Goal: Use online tool/utility: Utilize a website feature to perform a specific function

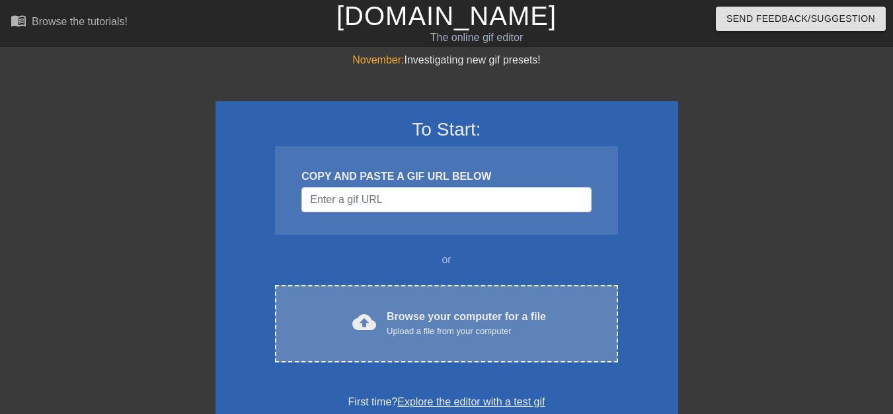
click at [369, 313] on span "cloud_upload" at bounding box center [364, 322] width 24 height 24
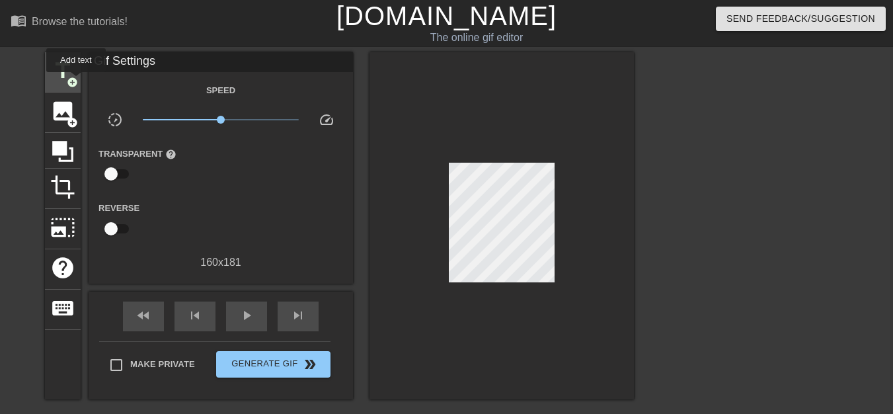
click at [76, 81] on span "add_circle" at bounding box center [72, 82] width 11 height 11
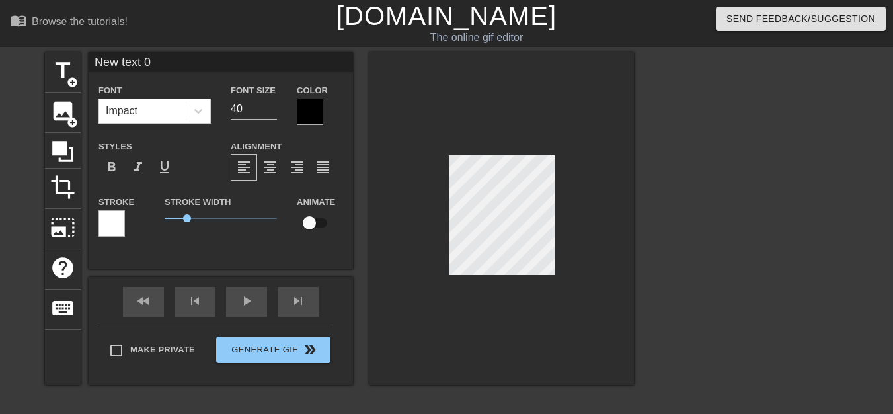
scroll to position [1, 3]
type input "New text"
type textarea "New text"
type input "New text"
type textarea "New text"
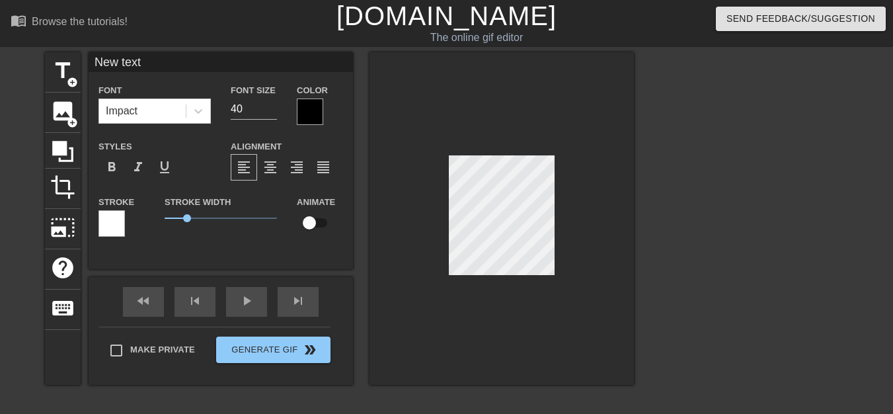
type input "New tex"
type textarea "New tex"
type input "New te"
type textarea "New te"
type input "New t"
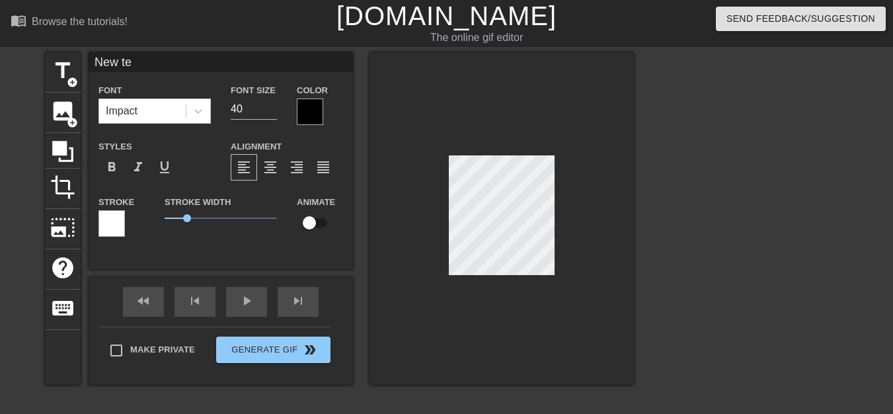
type textarea "New t"
type input "New"
type textarea "New"
type input "New"
type textarea "New"
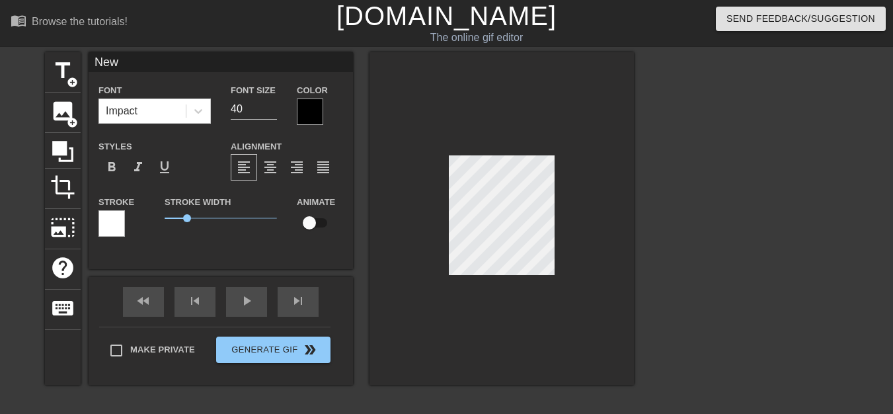
type input "Ne"
type textarea "Ne"
type input "N"
type textarea "N"
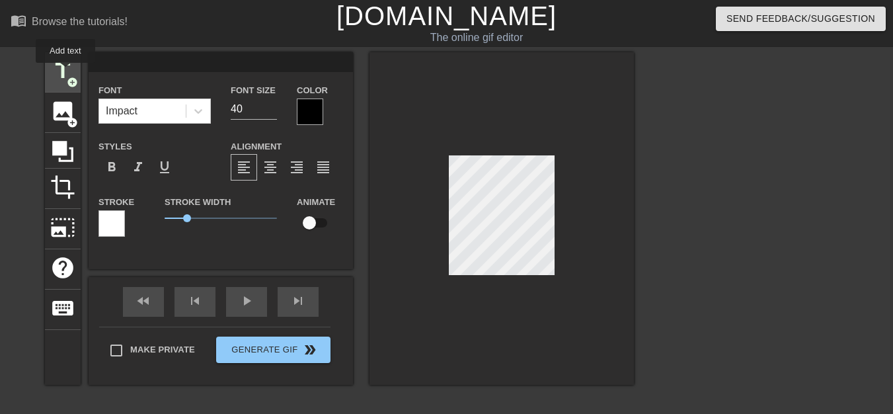
click at [65, 72] on span "title" at bounding box center [62, 70] width 25 height 25
type input "New text"
type textarea "New text"
type input "New text"
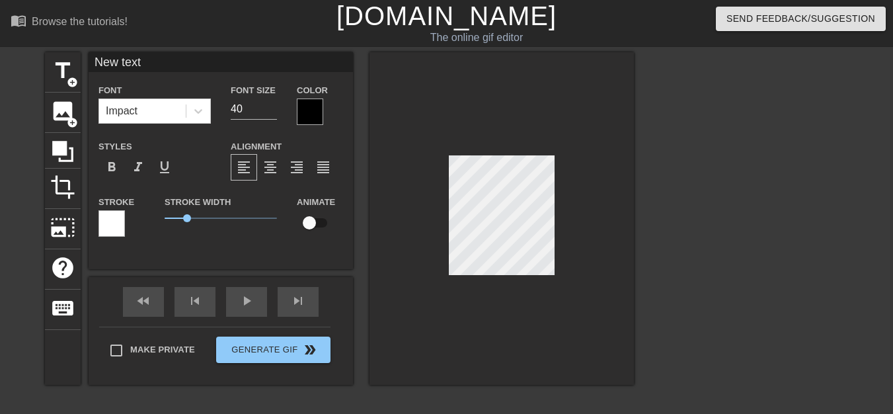
type textarea "New text"
type input "New tex"
type textarea "New tex"
type input "New te"
type textarea "New te"
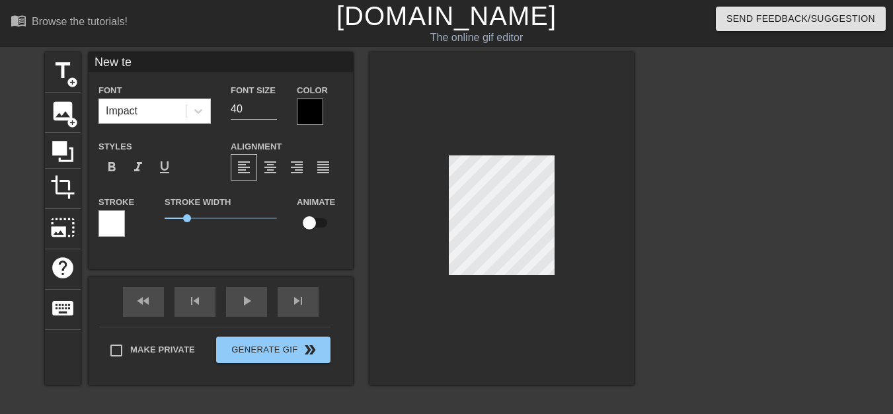
type input "New t"
type textarea "New t"
type input "New"
type textarea "New"
type input "New"
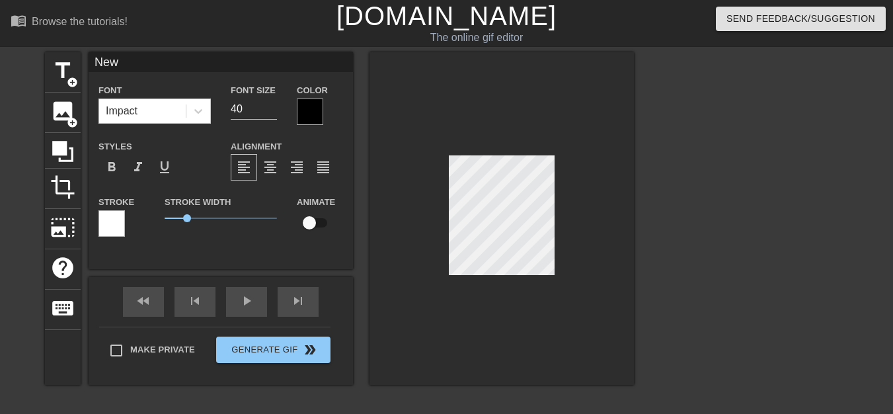
type textarea "New"
type input "Ne"
type textarea "Ne"
type input "N"
type textarea "N"
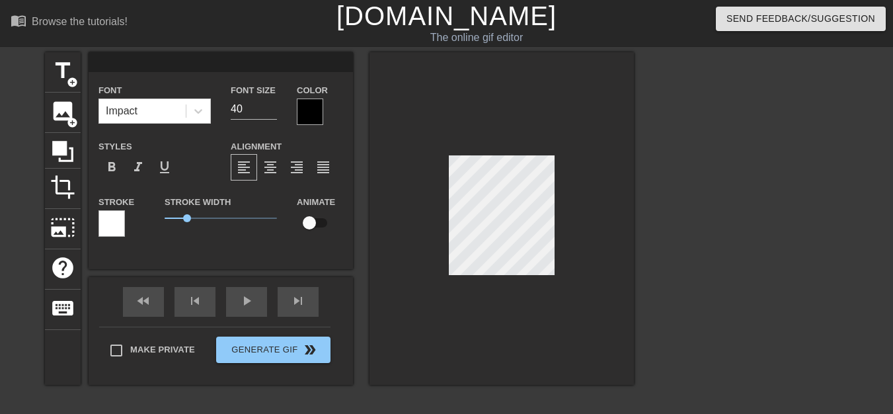
scroll to position [2, 1]
type input ","
type textarea ","
type input ",E"
type textarea ",E"
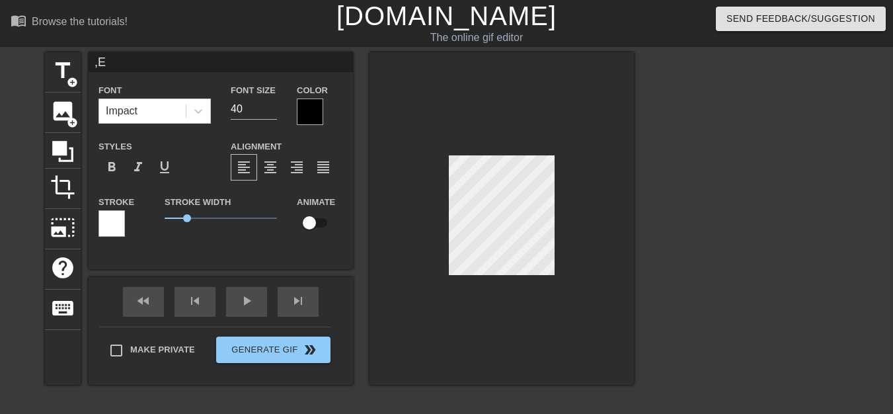
type input ","
type textarea ","
type input ","
type textarea ","
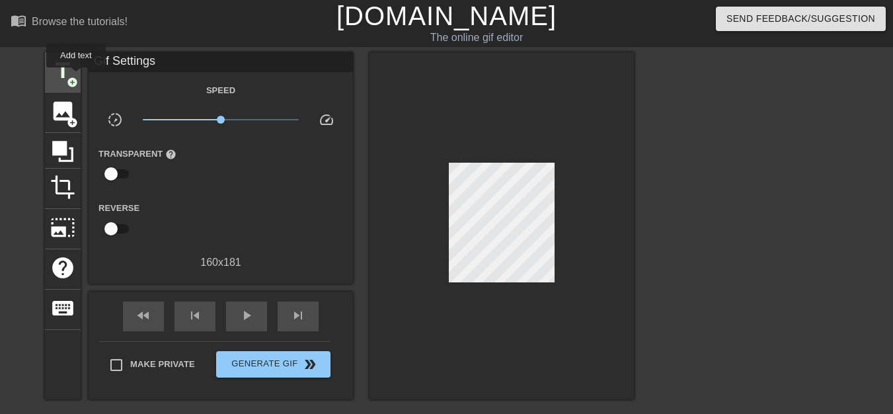
click at [76, 77] on span "add_circle" at bounding box center [72, 82] width 11 height 11
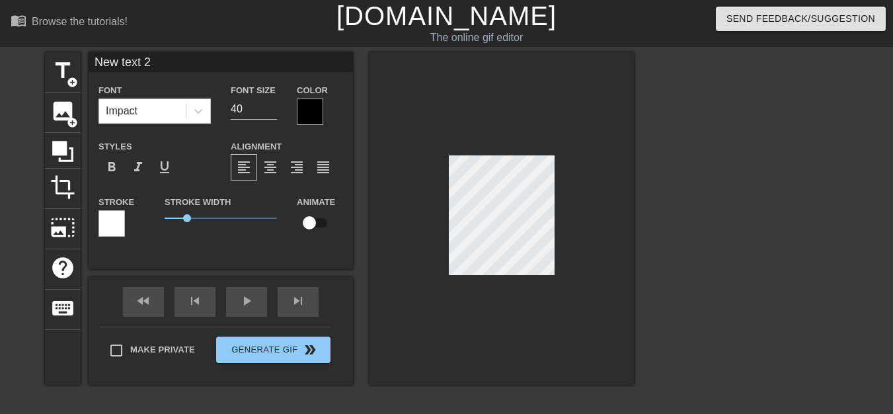
scroll to position [2, 3]
type input "New text"
type textarea "New text"
type input "New text"
type textarea "New text"
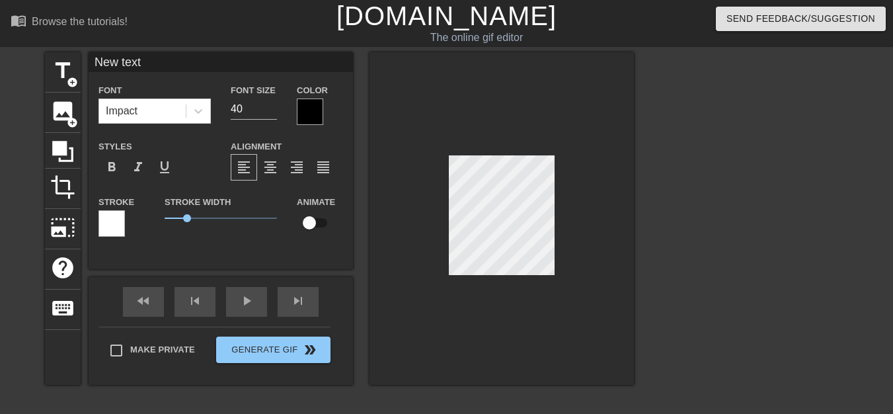
type input "New tex"
type textarea "New tex"
type input "New te"
type textarea "New te"
type input "New t"
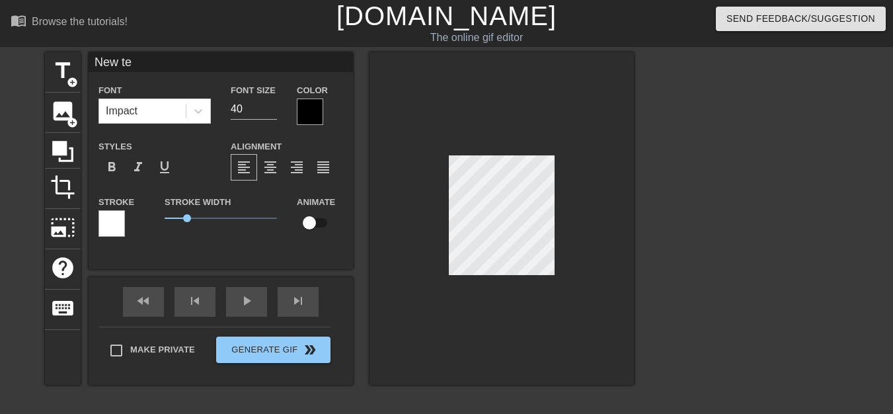
type textarea "New t"
type input "New"
type textarea "New"
type input "New"
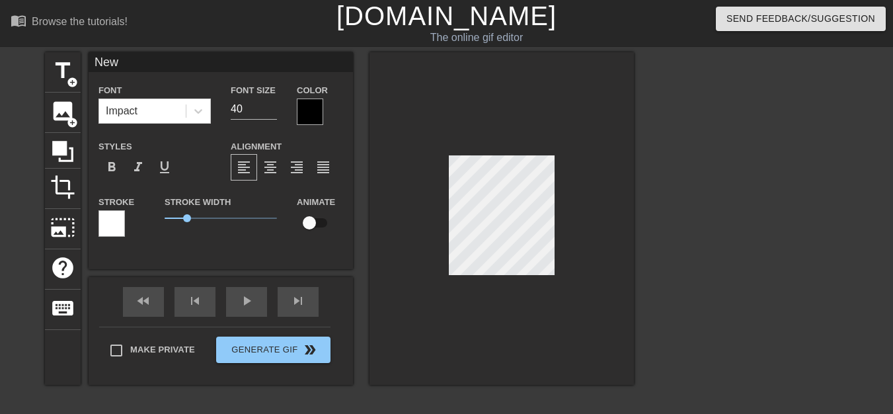
type textarea "New"
type input "Ne"
type textarea "Ne"
type input "N"
type textarea "N"
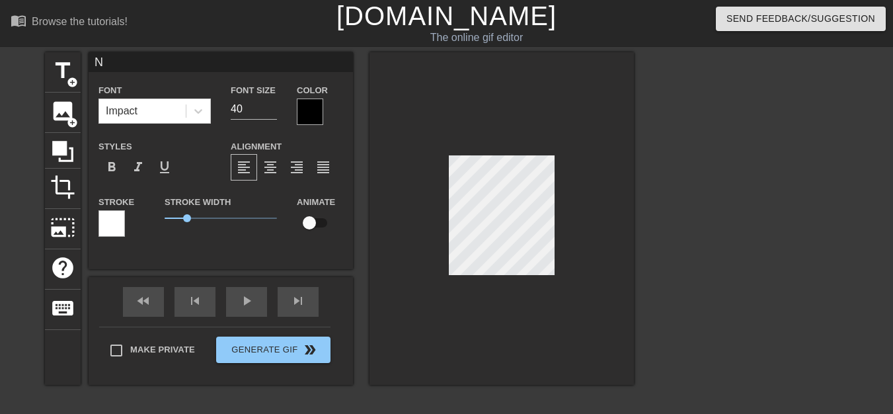
scroll to position [2, 1]
type input ","
type textarea ","
type input "б"
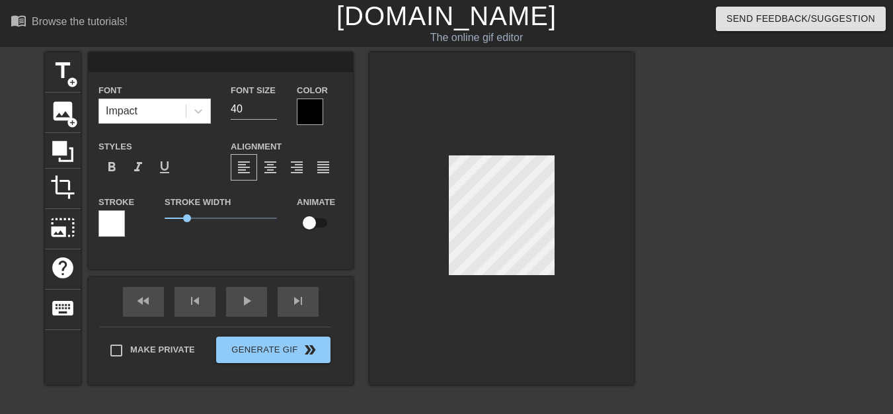
type textarea "б"
type input "бу"
type textarea "бу"
type input "бу-"
type textarea "бу-"
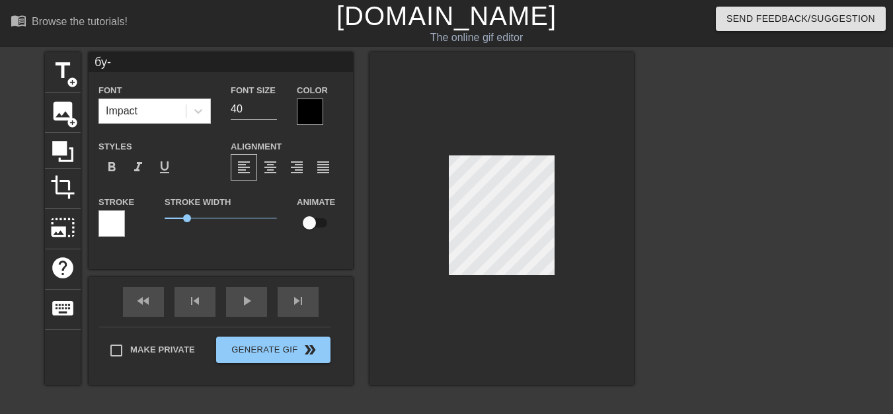
type input "бу-г"
type textarea "бу-г"
type input "бу-гы"
type textarea "бу-гы"
type input "бу-гы-"
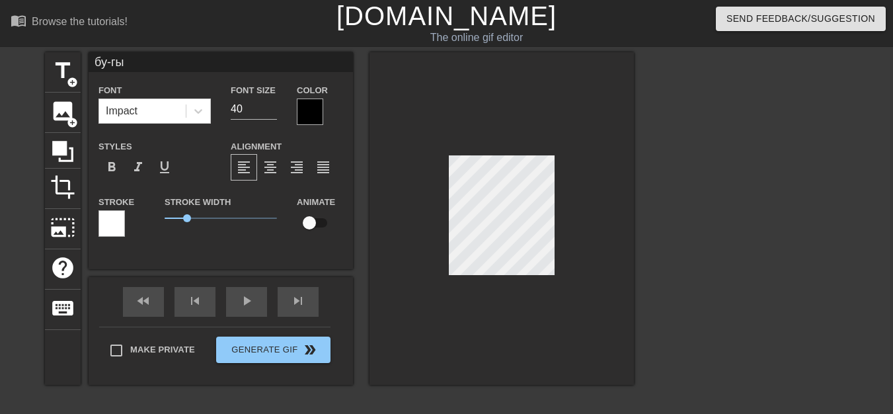
type textarea "бу-гы-"
type input "бу-гы-г"
type textarea "бу-гы-г"
type input "бу-гы-гы"
type textarea "бу-гы-гы"
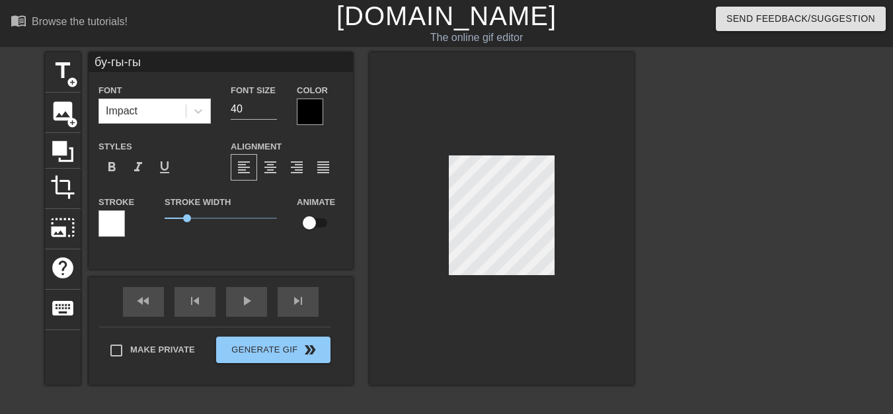
scroll to position [1, 3]
type input "бу-гы-гы-"
type textarea "бу-гы-гы-"
type input "бу-гы-гы-г"
type textarea "бу-гы-гы-г"
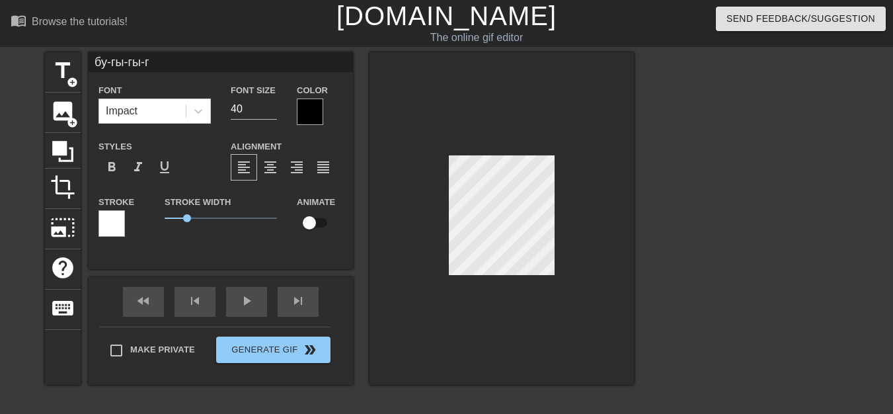
type input "бу-гы-гы-гв"
type textarea "бу-гы-гы-гв"
type input "бу-гы-гы-гвв"
type textarea "бу-гы-гы-гвв"
type input "бу-гы-гы-гввв"
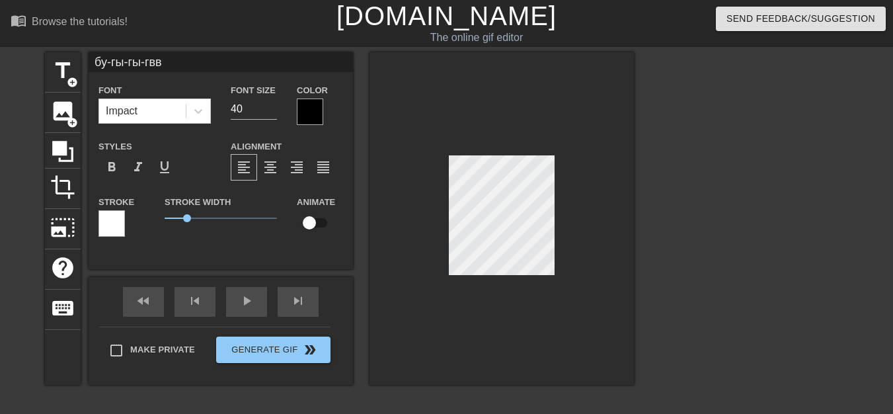
type textarea "бу-гы-гы-гввв"
type input "бу-гы-гы-гвв"
type textarea "бу-гы-гы-гвв"
type input "бу-гы-гы-гв"
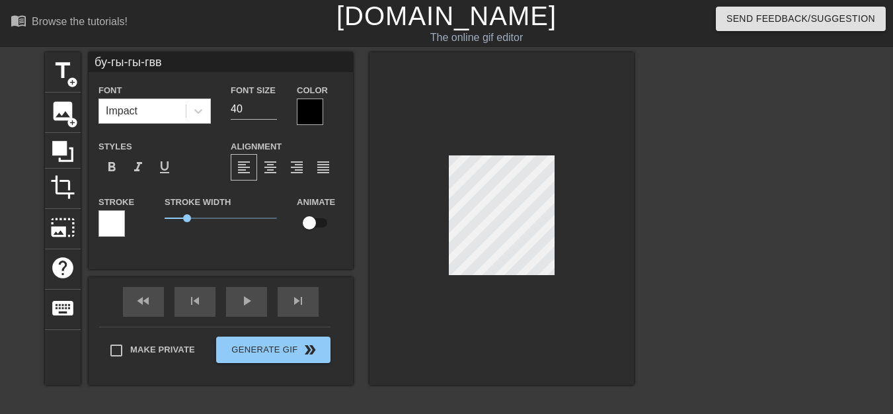
type textarea "бу-гы-гы-гв"
type input "бу-гы-гы-гва"
type textarea "бу-гы-гы-гва"
type input "бу-гы-гы-гваа"
type textarea "бу-гы-гы-гваа"
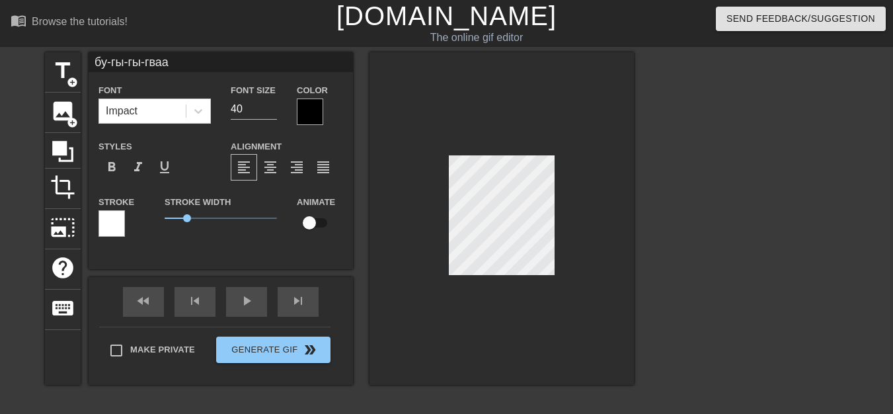
type input "бу-гы-гы-гвааа"
type textarea "бу-гы-гы-гвааа"
type input "бу-гы-гы-гааа"
type textarea "бу-гы-гы-гааа"
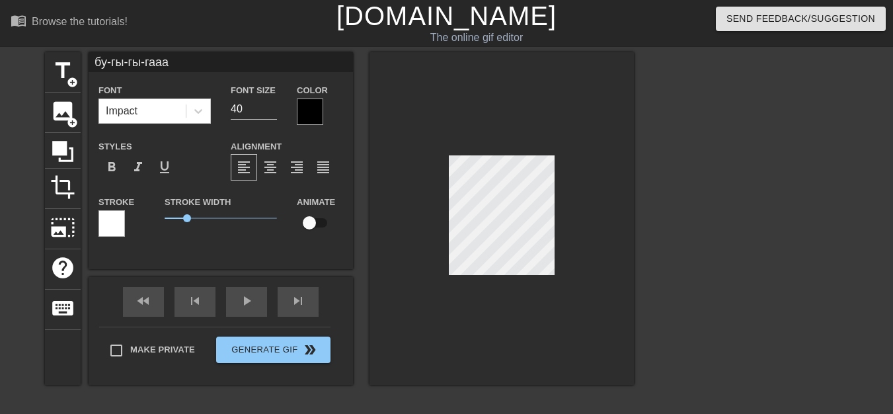
type input "бу-гы-гы-гаааа"
type textarea "бу-гы-гы-гаааа"
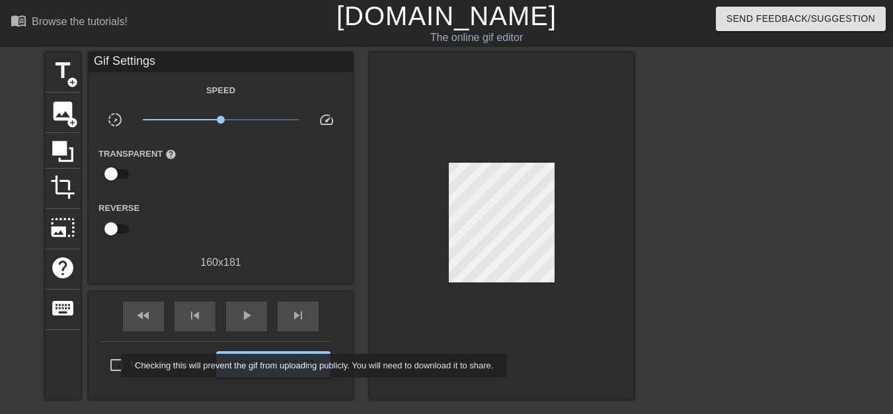
click at [112, 365] on input "Make Private" at bounding box center [116, 365] width 28 height 28
checkbox input "true"
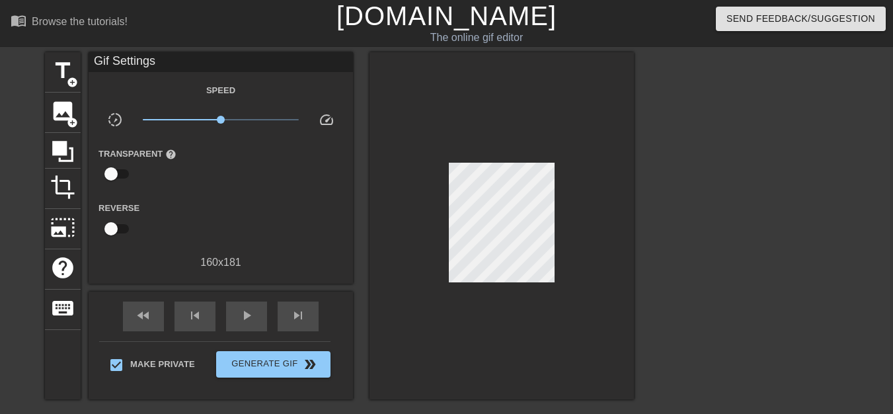
scroll to position [66, 0]
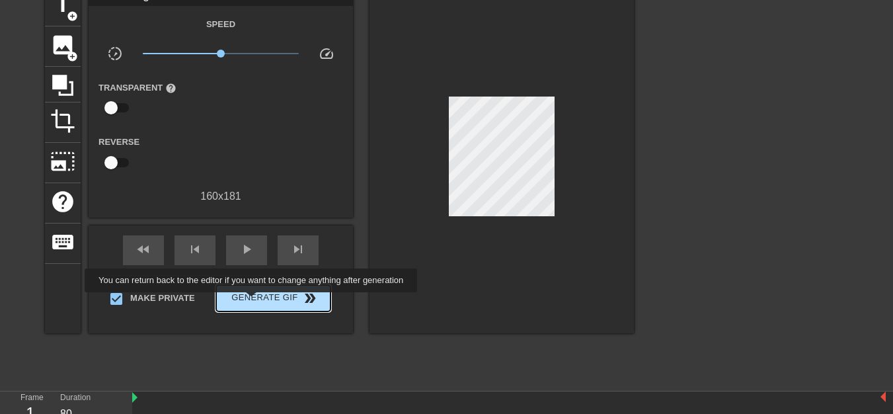
click at [252, 301] on span "Generate Gif double_arrow" at bounding box center [273, 298] width 104 height 16
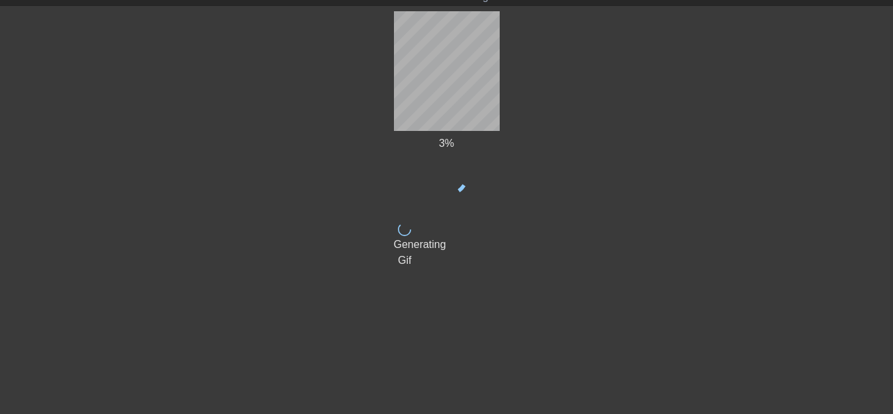
scroll to position [41, 0]
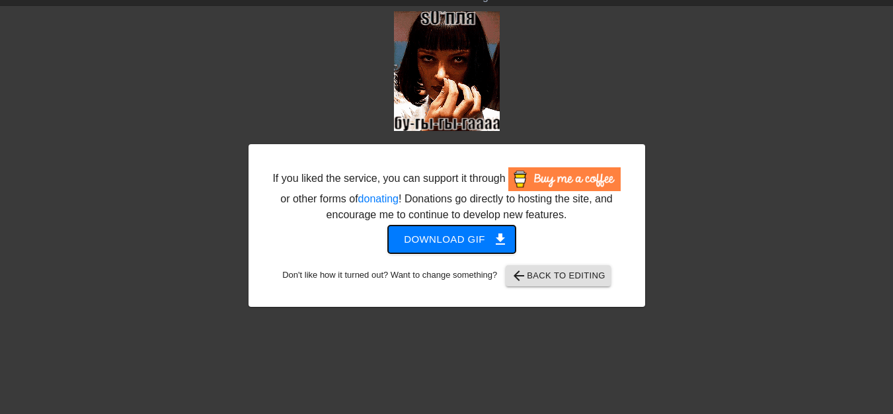
click at [500, 240] on span "get_app" at bounding box center [500, 239] width 16 height 16
